Goal: Task Accomplishment & Management: Manage account settings

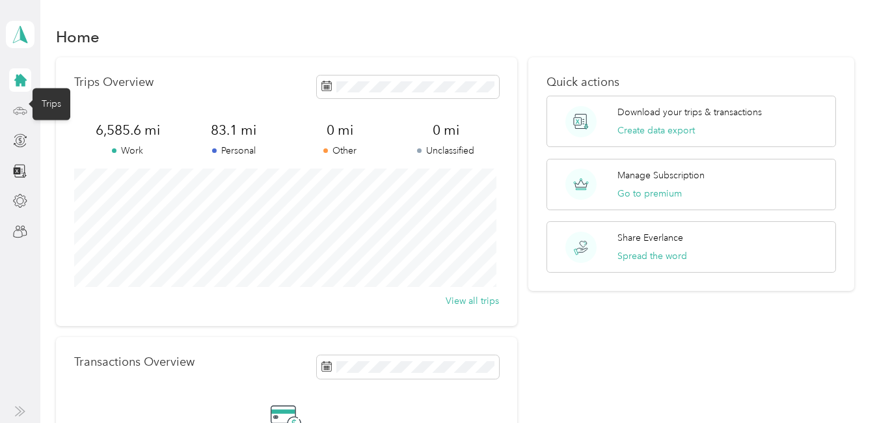
click at [25, 113] on circle at bounding box center [23, 113] width 3 height 3
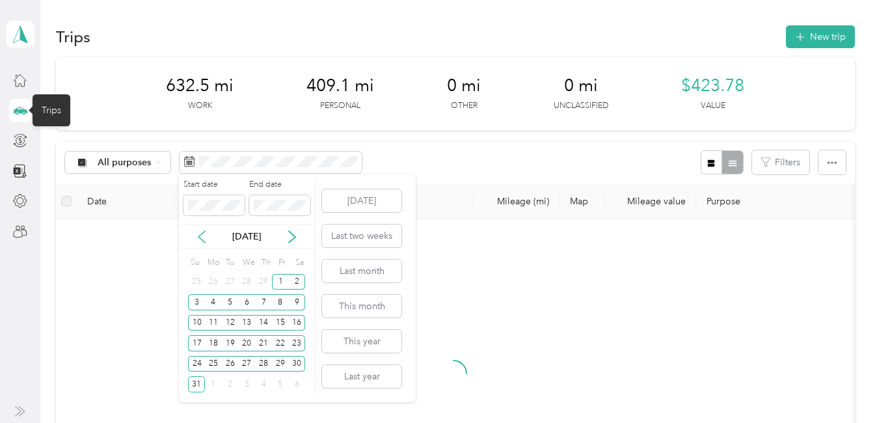
click at [206, 234] on icon at bounding box center [201, 236] width 13 height 13
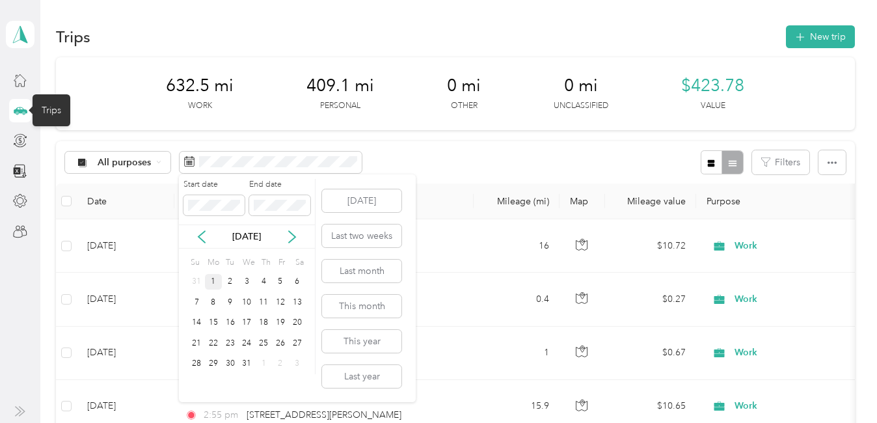
click at [213, 278] on div "1" at bounding box center [213, 282] width 17 height 16
click at [248, 360] on div "31" at bounding box center [247, 364] width 17 height 16
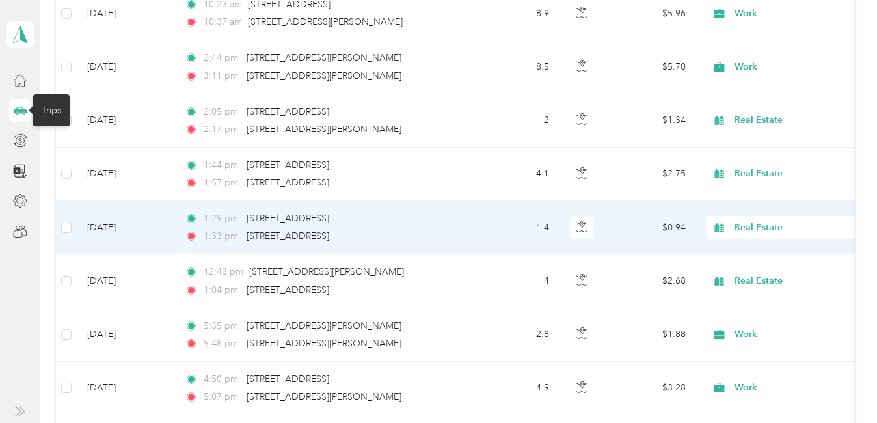
scroll to position [1496, 0]
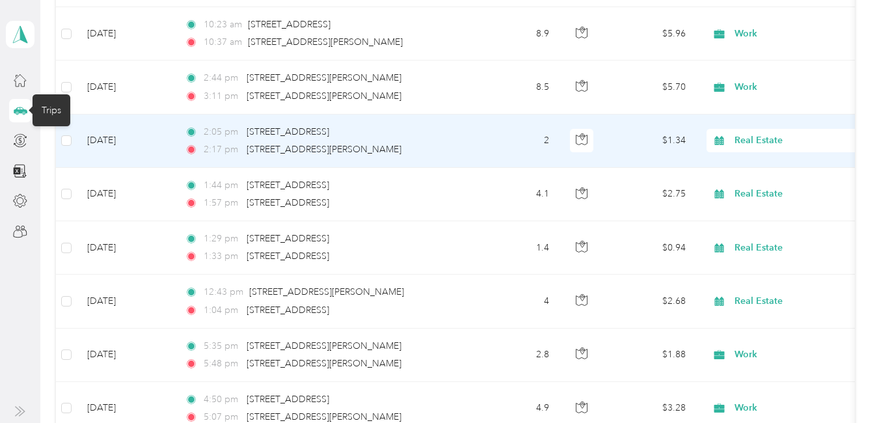
click at [760, 142] on span "Real Estate" at bounding box center [793, 140] width 119 height 14
click at [762, 189] on span "Personal" at bounding box center [856, 188] width 235 height 14
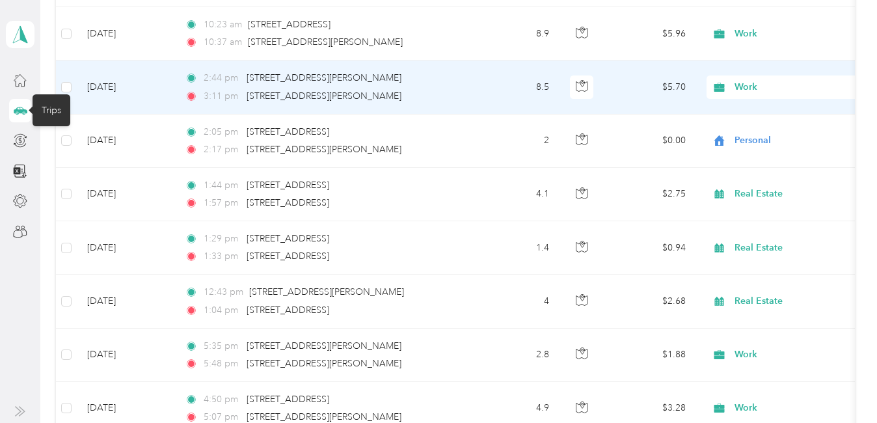
click at [740, 85] on span "Work" at bounding box center [793, 87] width 119 height 14
click at [749, 138] on li "Personal" at bounding box center [845, 134] width 277 height 23
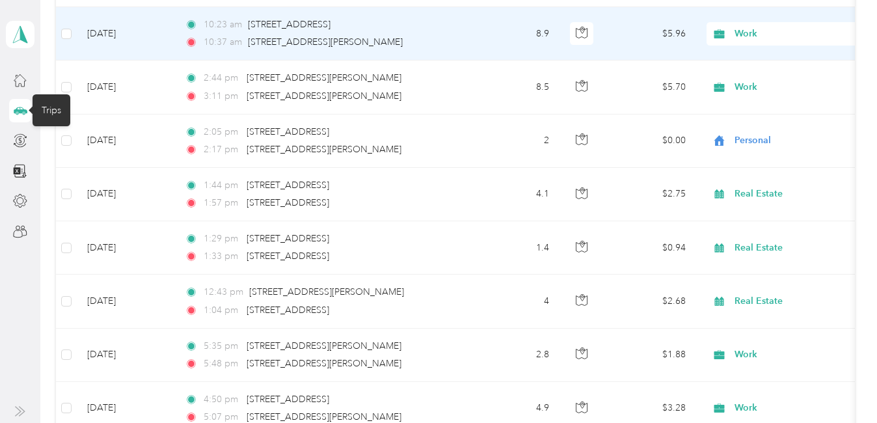
click at [747, 32] on span "Work" at bounding box center [793, 34] width 119 height 14
click at [758, 79] on span "Personal" at bounding box center [856, 81] width 235 height 14
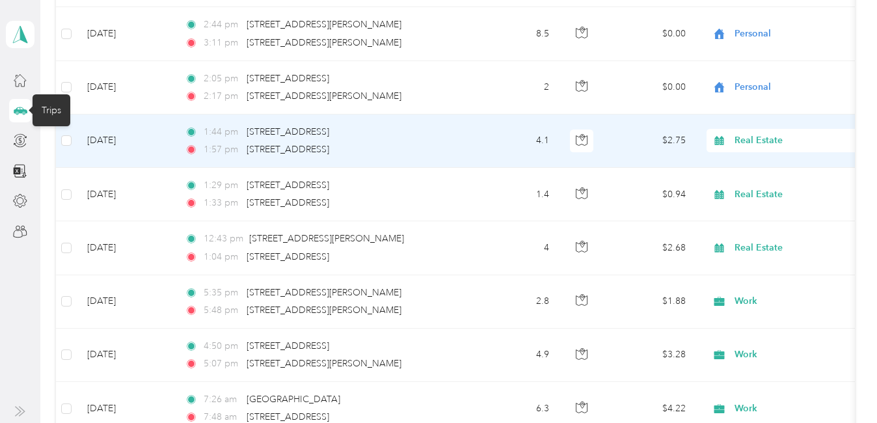
scroll to position [1561, 0]
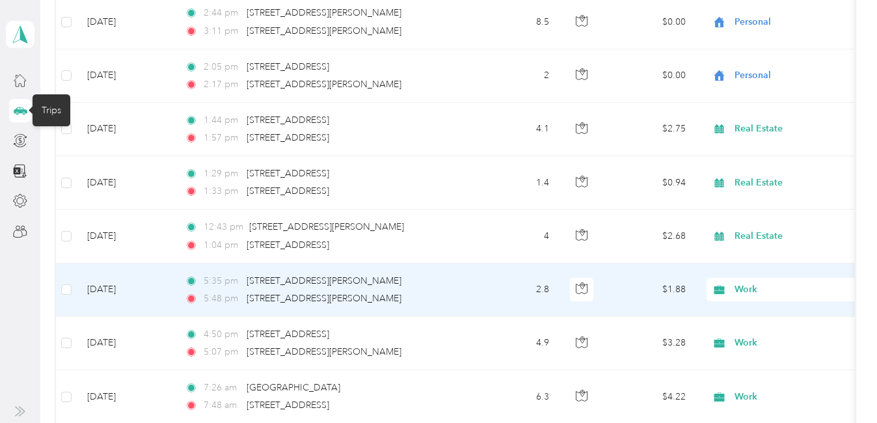
click at [751, 289] on span "Work" at bounding box center [793, 289] width 119 height 14
click at [777, 132] on span "Personal" at bounding box center [856, 126] width 235 height 14
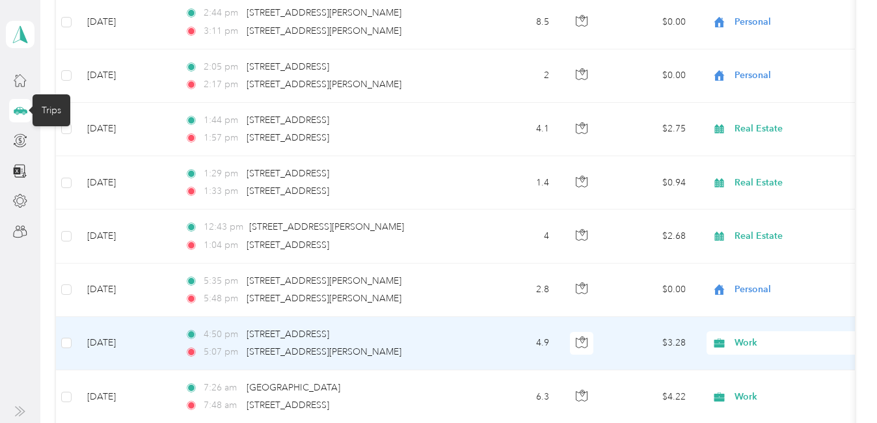
click at [743, 345] on span "Work" at bounding box center [793, 343] width 119 height 14
click at [774, 180] on span "Personal" at bounding box center [856, 182] width 235 height 14
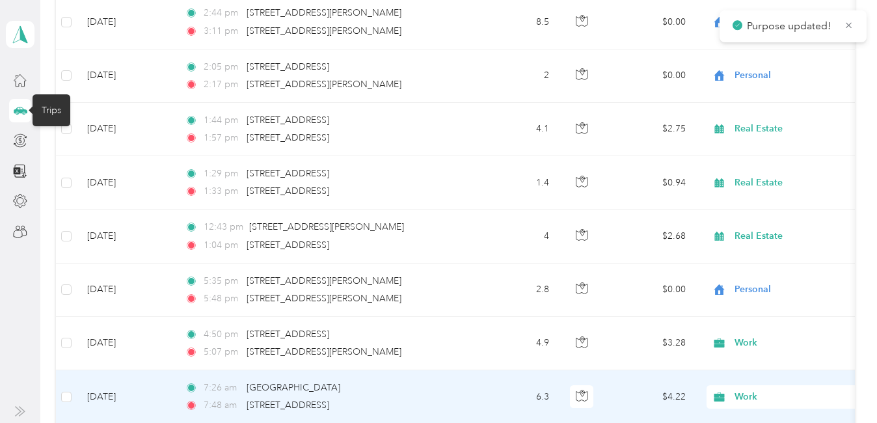
click at [746, 399] on span "Work" at bounding box center [793, 397] width 119 height 14
click at [771, 239] on li "Personal" at bounding box center [845, 235] width 277 height 23
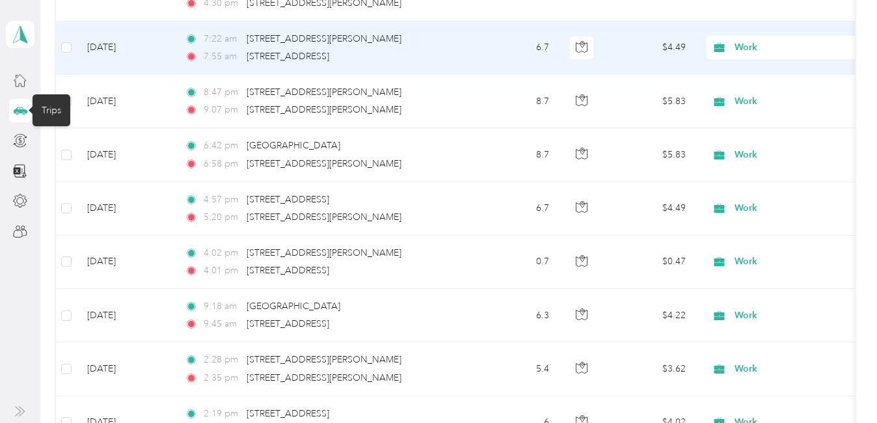
scroll to position [2146, 0]
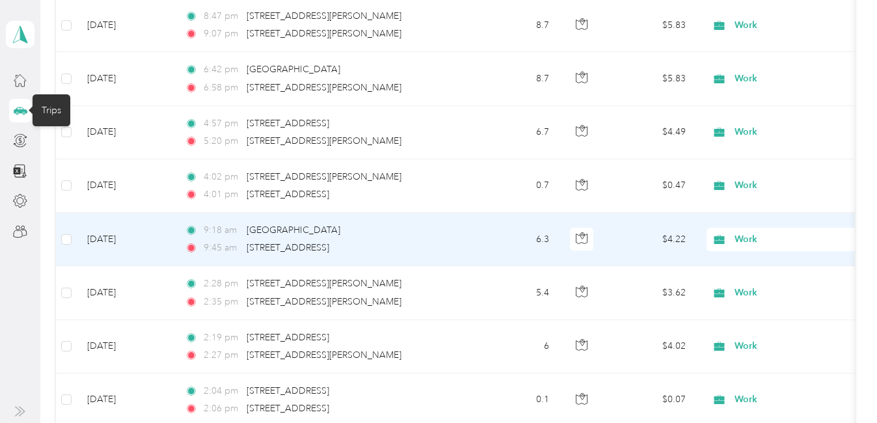
click at [748, 241] on span "Work" at bounding box center [793, 239] width 119 height 14
click at [770, 80] on span "Personal" at bounding box center [856, 79] width 235 height 14
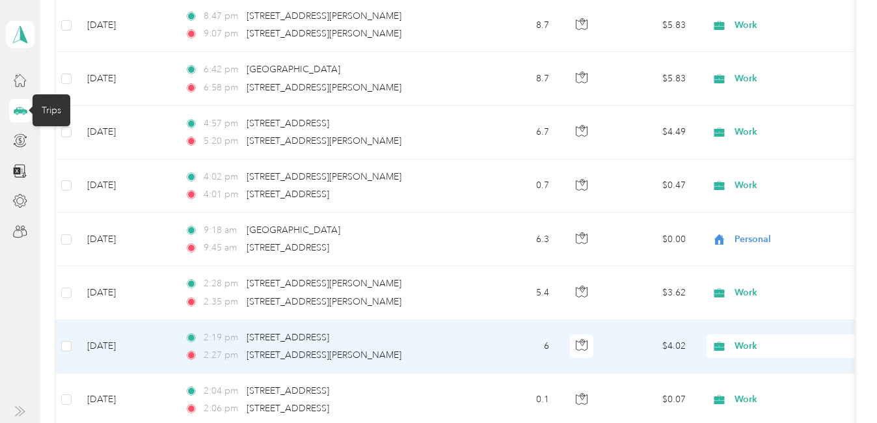
click at [739, 343] on span "Work" at bounding box center [793, 346] width 119 height 14
click at [786, 229] on span "Real Estate" at bounding box center [856, 231] width 235 height 14
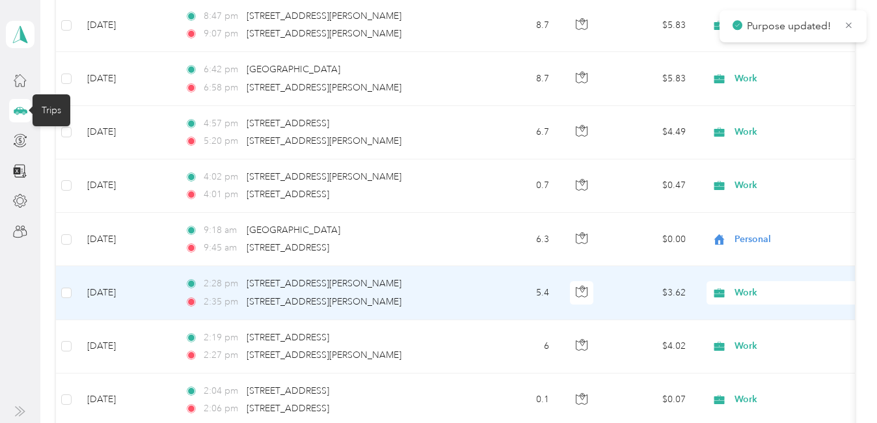
click at [748, 292] on span "Work" at bounding box center [793, 292] width 119 height 14
click at [761, 131] on span "Personal" at bounding box center [856, 132] width 235 height 14
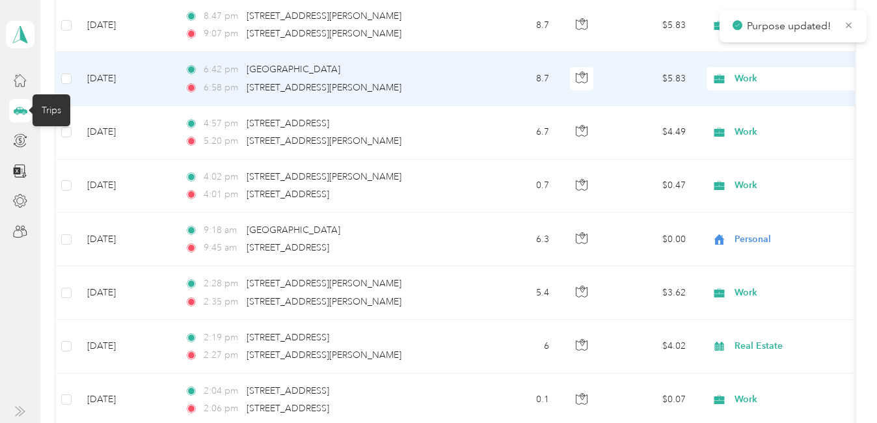
click at [745, 77] on span "Work" at bounding box center [793, 79] width 119 height 14
click at [752, 122] on span "Personal" at bounding box center [856, 126] width 235 height 14
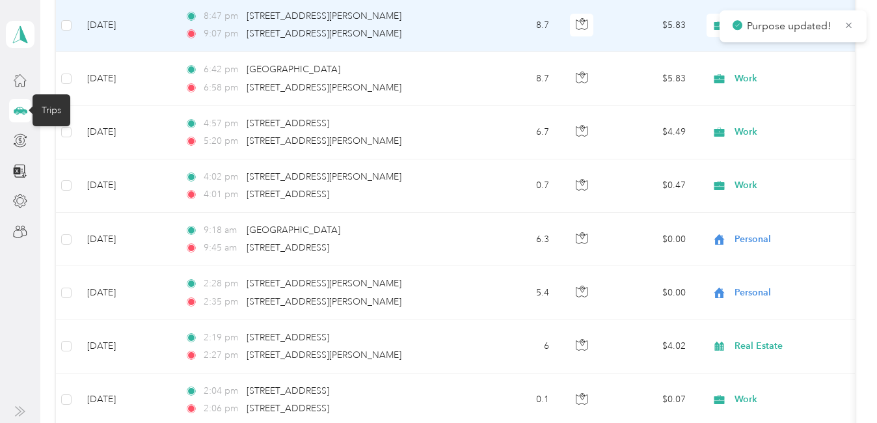
click at [756, 24] on span "Work" at bounding box center [793, 25] width 119 height 14
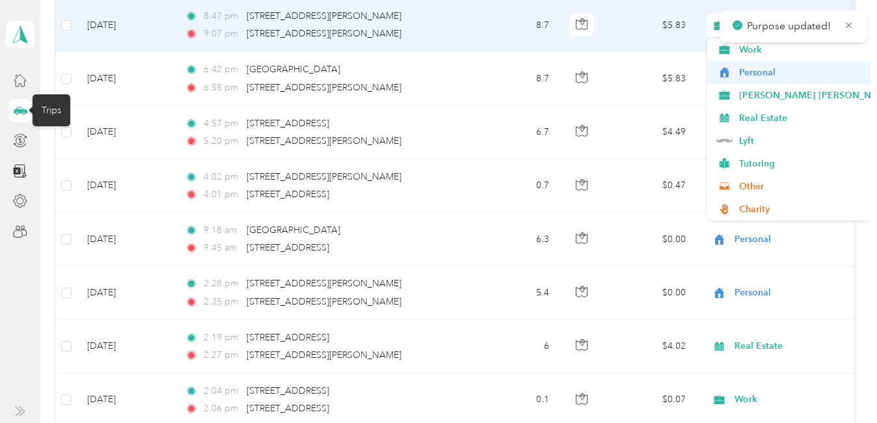
click at [753, 70] on span "Personal" at bounding box center [856, 73] width 235 height 14
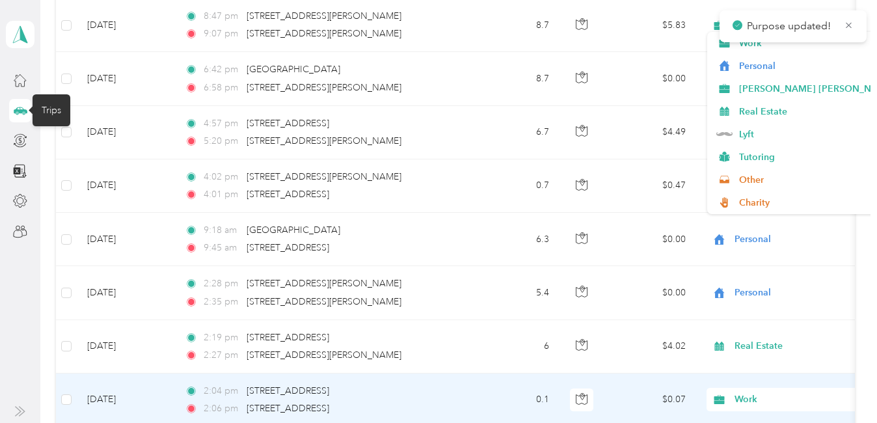
click at [750, 398] on span "Work" at bounding box center [793, 399] width 119 height 14
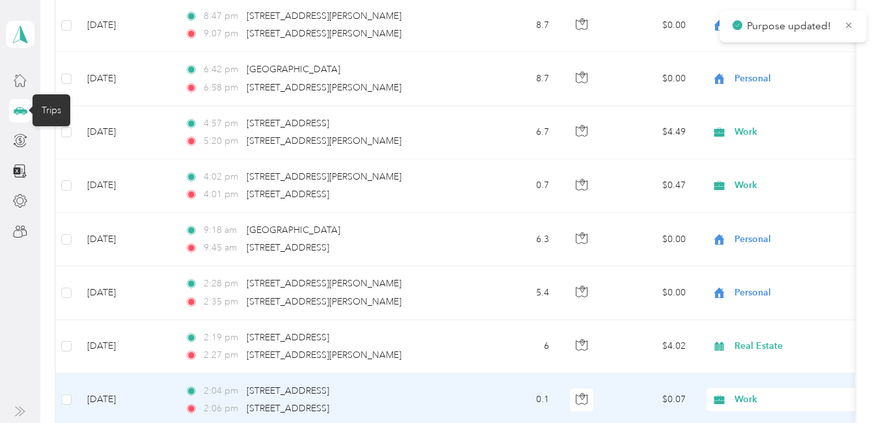
click at [770, 232] on span "Personal" at bounding box center [856, 239] width 235 height 14
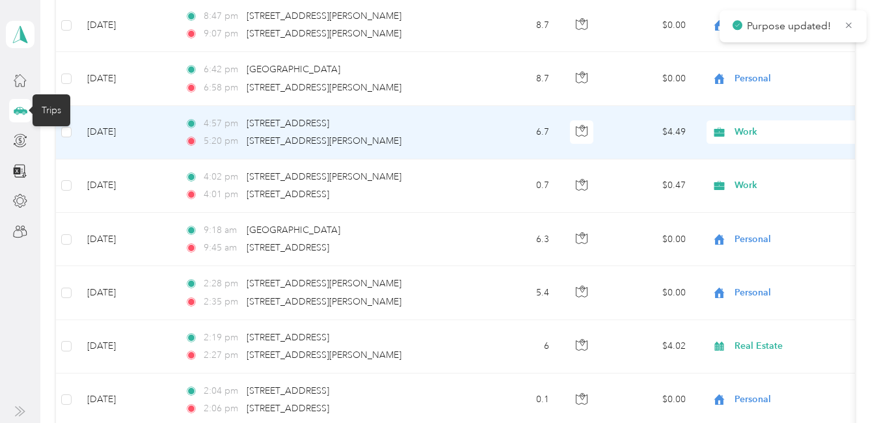
click at [746, 132] on span "Work" at bounding box center [793, 132] width 119 height 14
click at [761, 182] on span "Personal" at bounding box center [856, 177] width 235 height 14
click at [747, 132] on span "Work" at bounding box center [793, 132] width 119 height 14
click at [750, 157] on span "Work" at bounding box center [856, 157] width 235 height 14
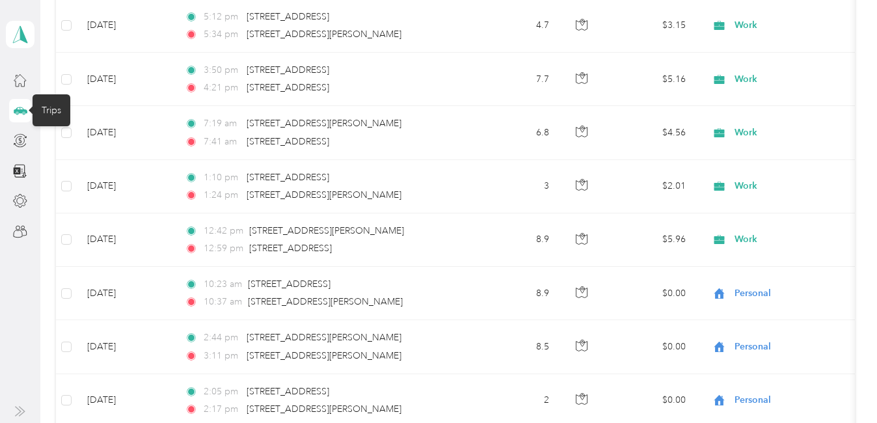
scroll to position [1236, 0]
